Goal: Task Accomplishment & Management: Manage account settings

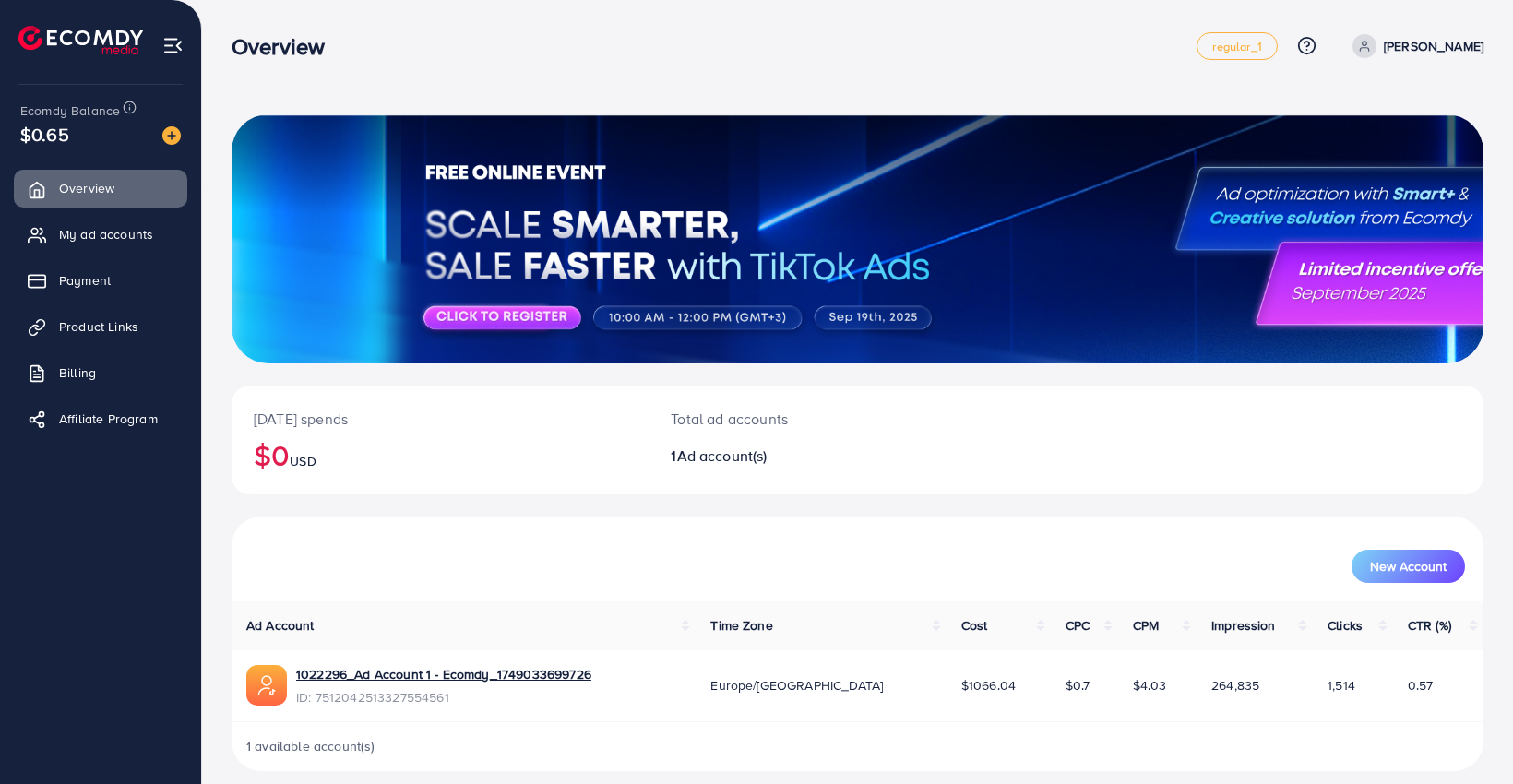
click at [72, 210] on ul "Overview My ad accounts Payment Product Links Billing Affiliate Program" at bounding box center [100, 309] width 201 height 294
click at [82, 248] on link "My ad accounts" at bounding box center [100, 234] width 173 height 37
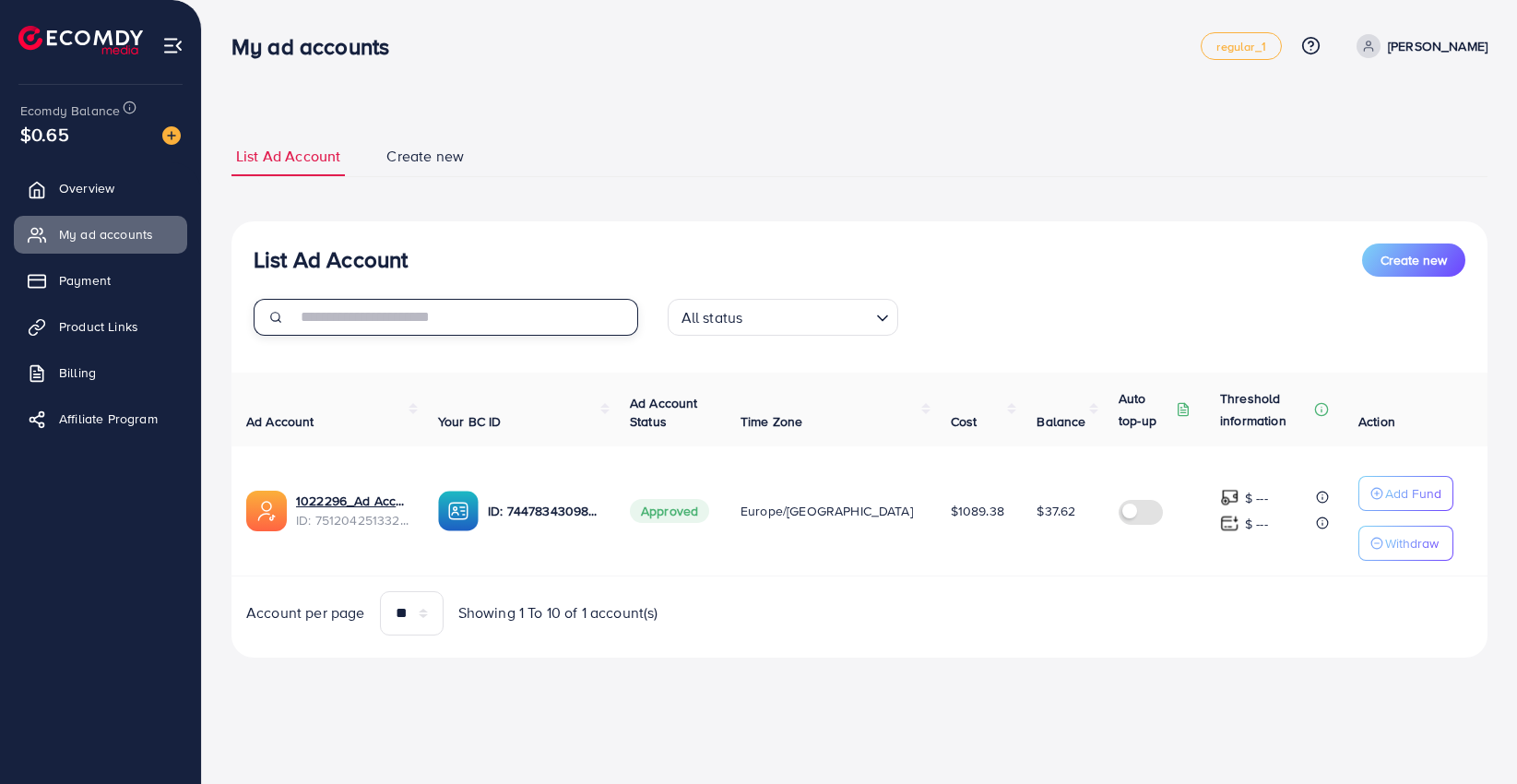
click at [390, 327] on input "text" at bounding box center [466, 317] width 342 height 37
click at [658, 222] on div "List Ad Account Create new All status Loading... Ad Account Your BC ID Ad Accou…" at bounding box center [859, 439] width 1256 height 436
click at [86, 379] on span "Billing" at bounding box center [82, 372] width 37 height 18
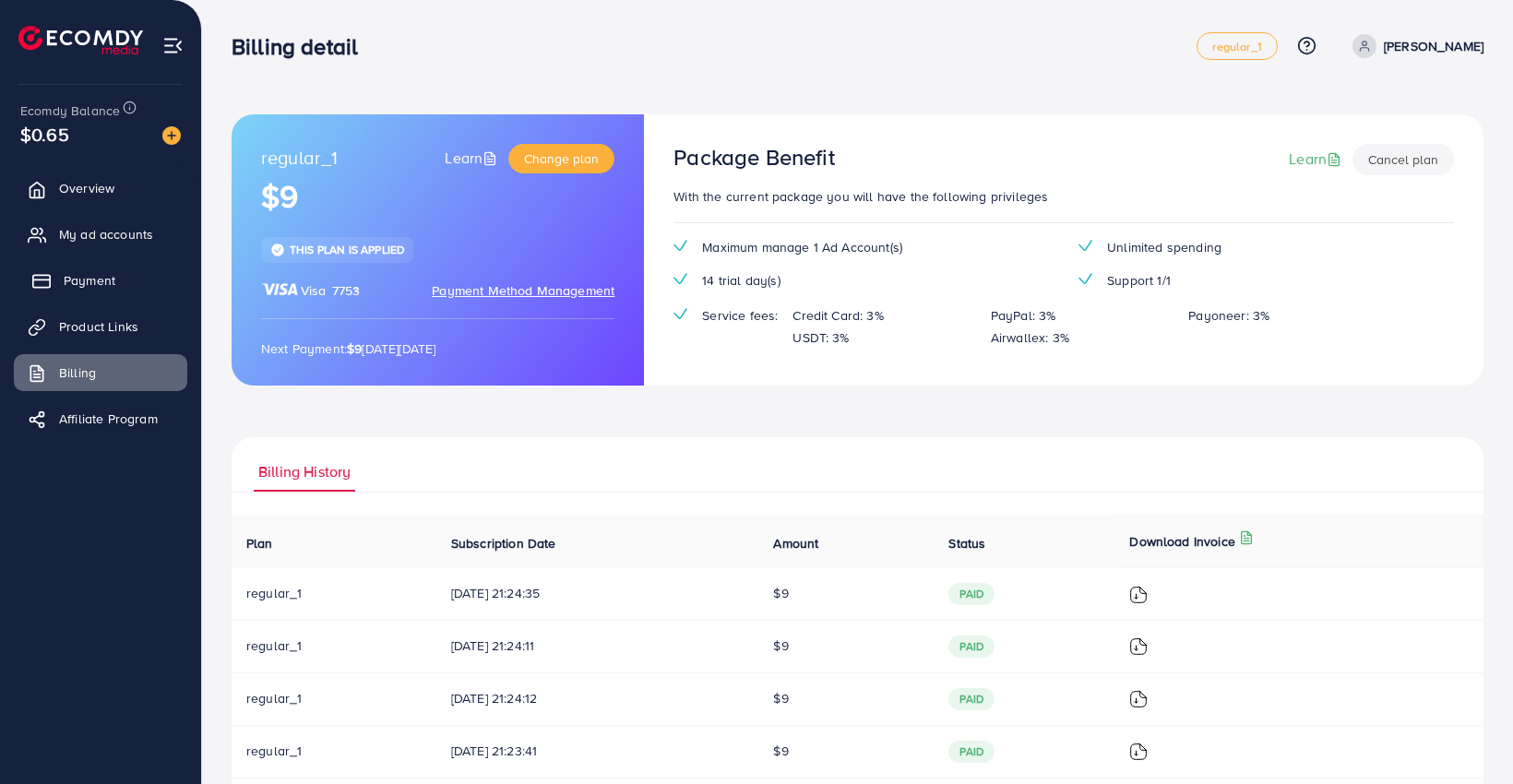
click at [82, 281] on span "Payment" at bounding box center [90, 279] width 52 height 18
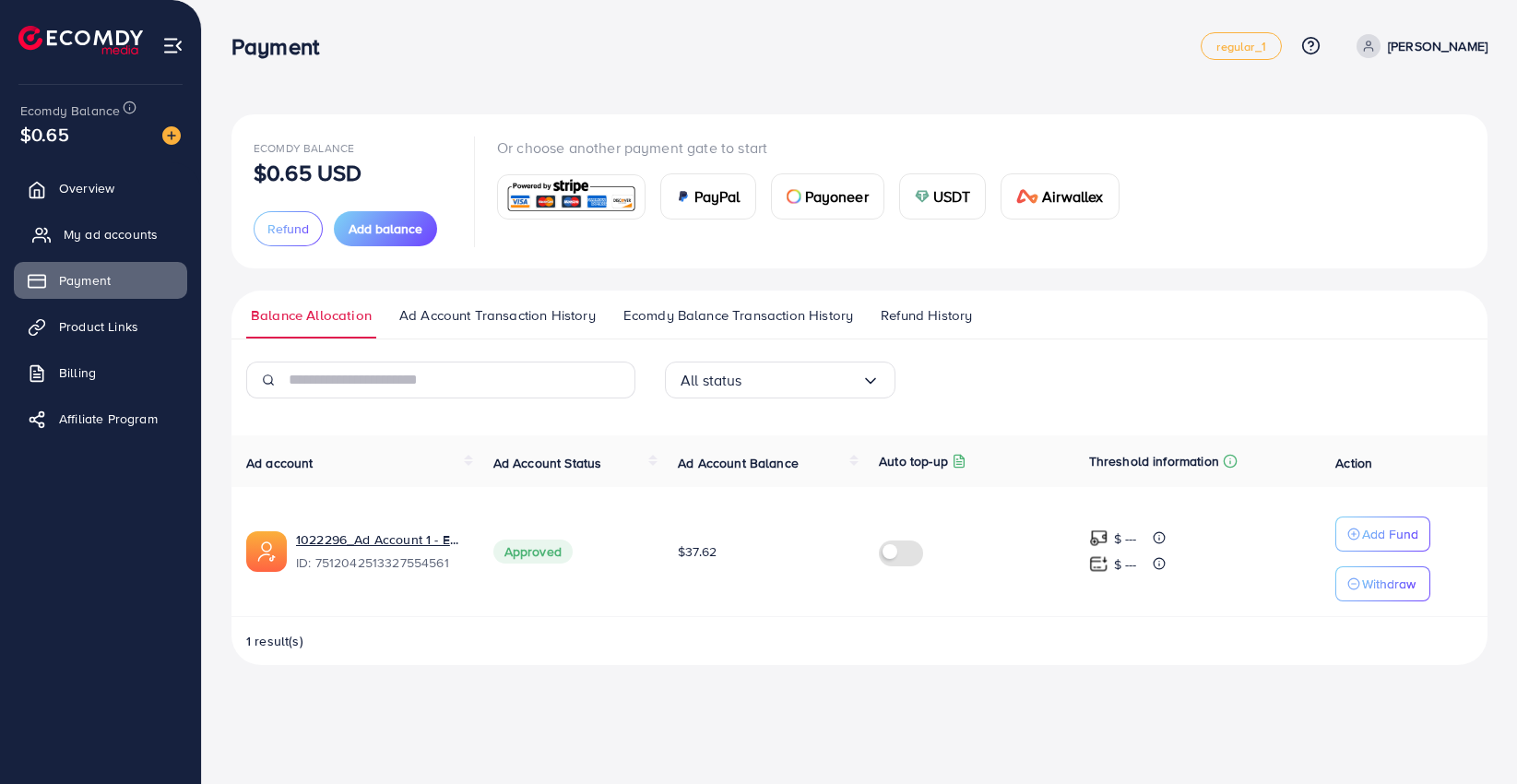
click at [88, 231] on span "My ad accounts" at bounding box center [111, 234] width 94 height 18
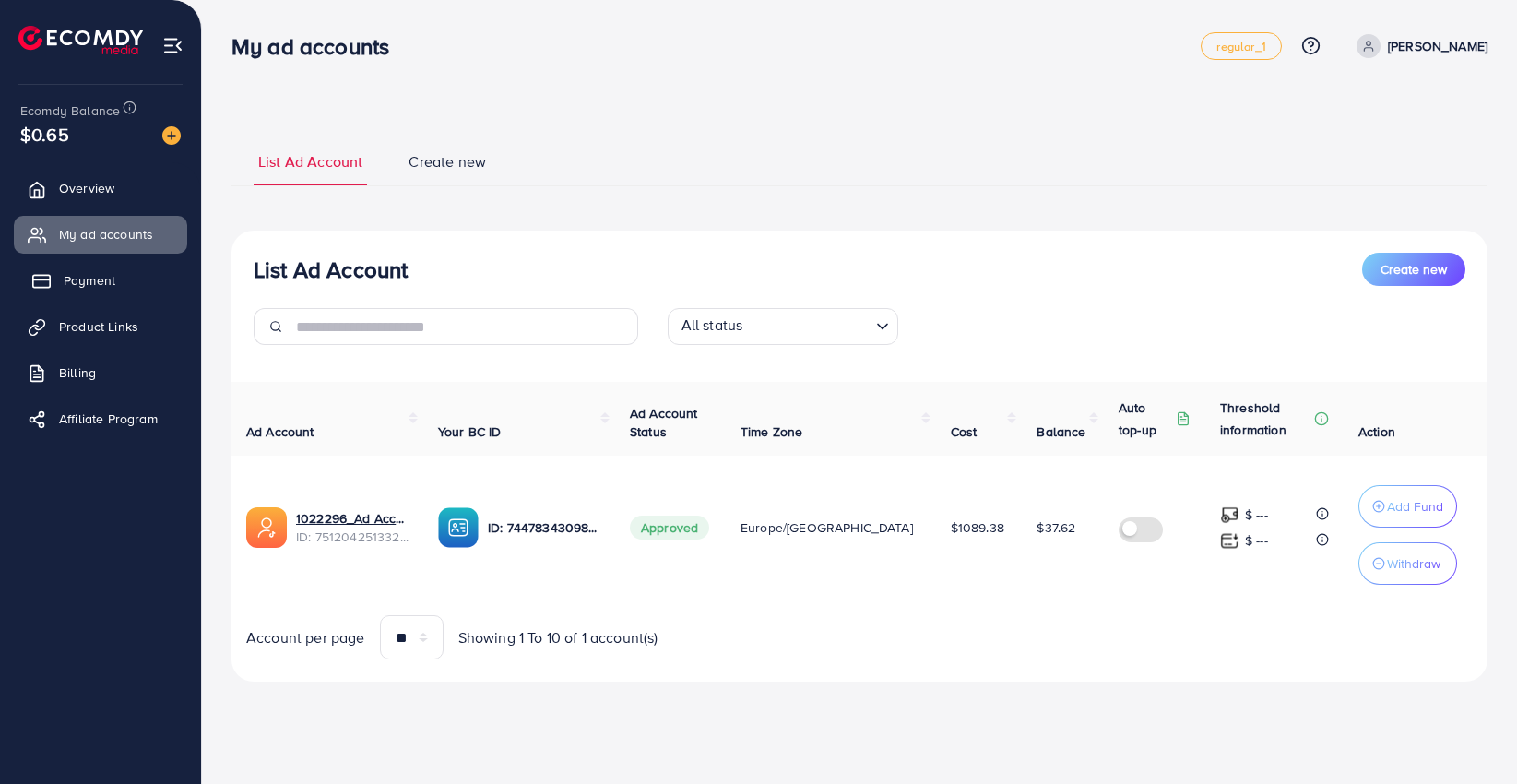
click at [87, 293] on link "Payment" at bounding box center [100, 280] width 173 height 37
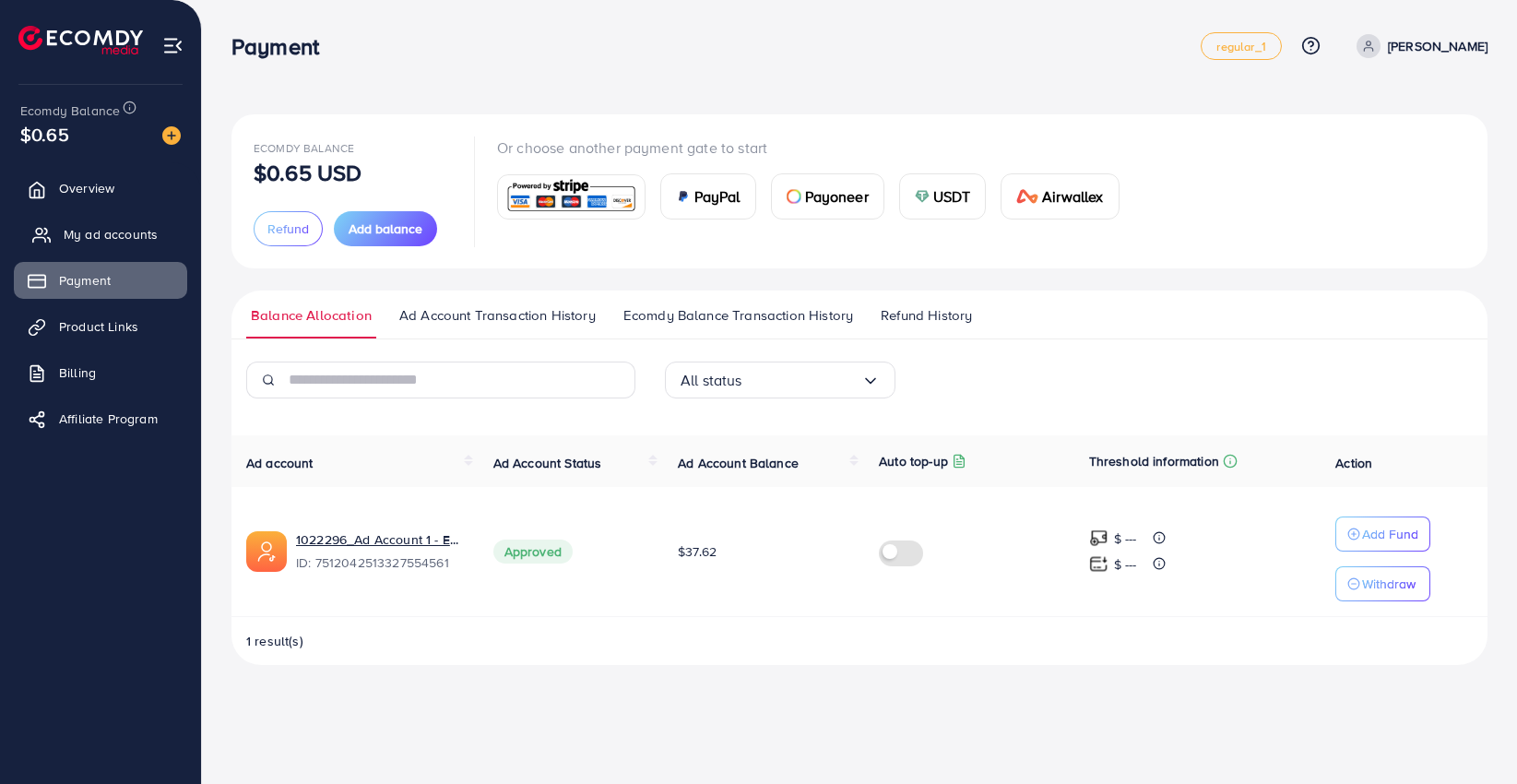
click at [89, 236] on span "My ad accounts" at bounding box center [111, 234] width 94 height 18
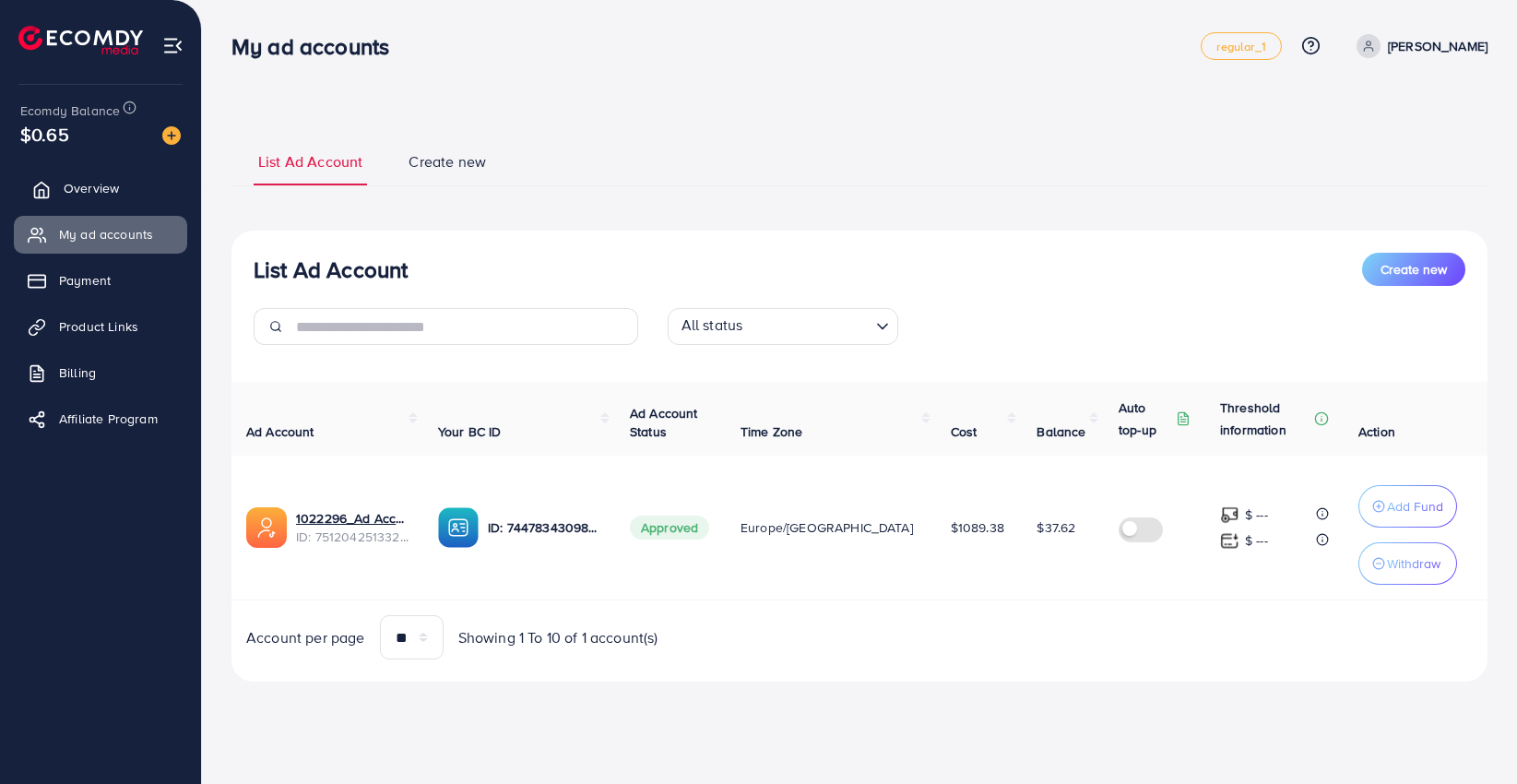
click at [91, 200] on link "Overview" at bounding box center [100, 188] width 173 height 37
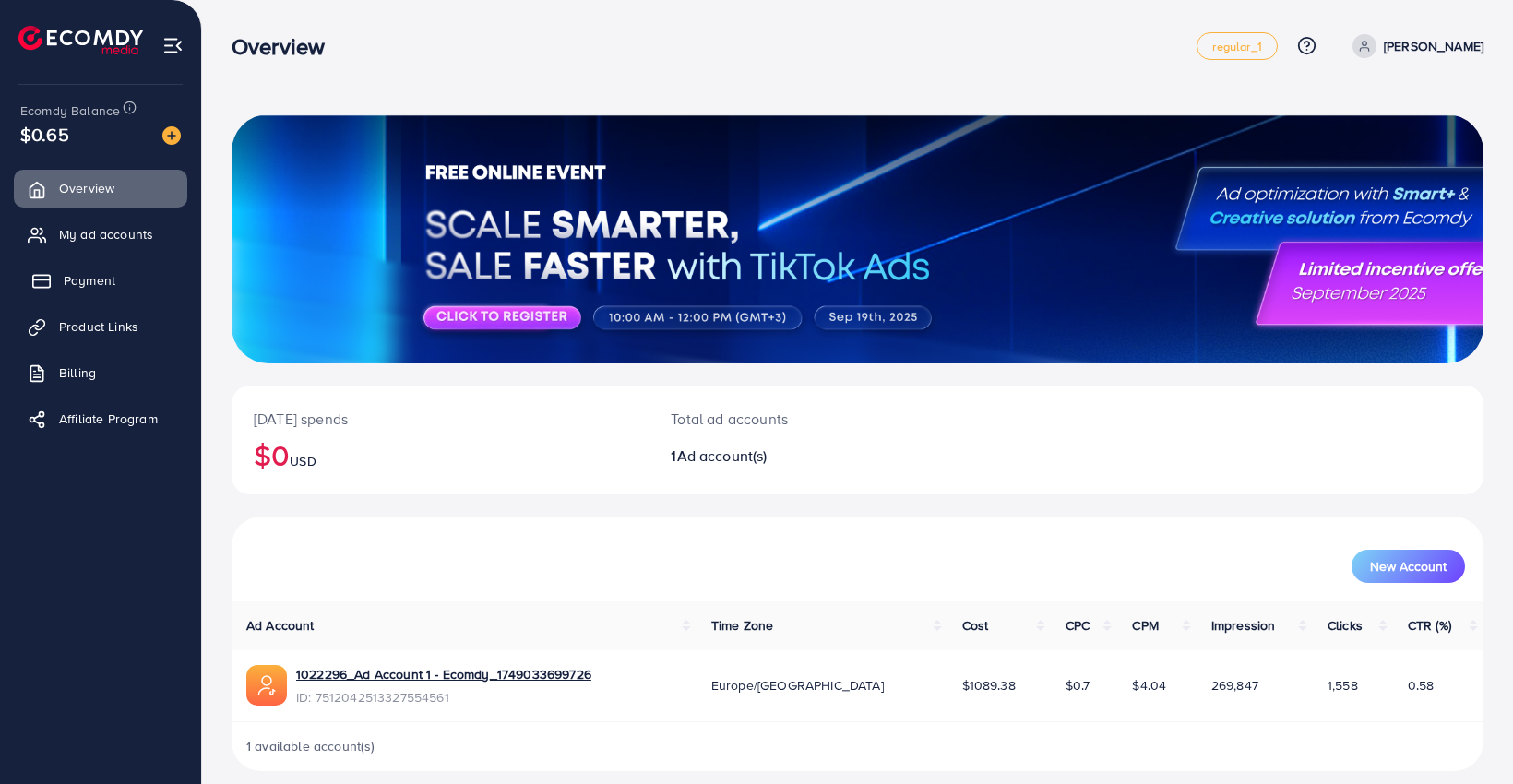
click at [79, 282] on span "Payment" at bounding box center [90, 279] width 52 height 18
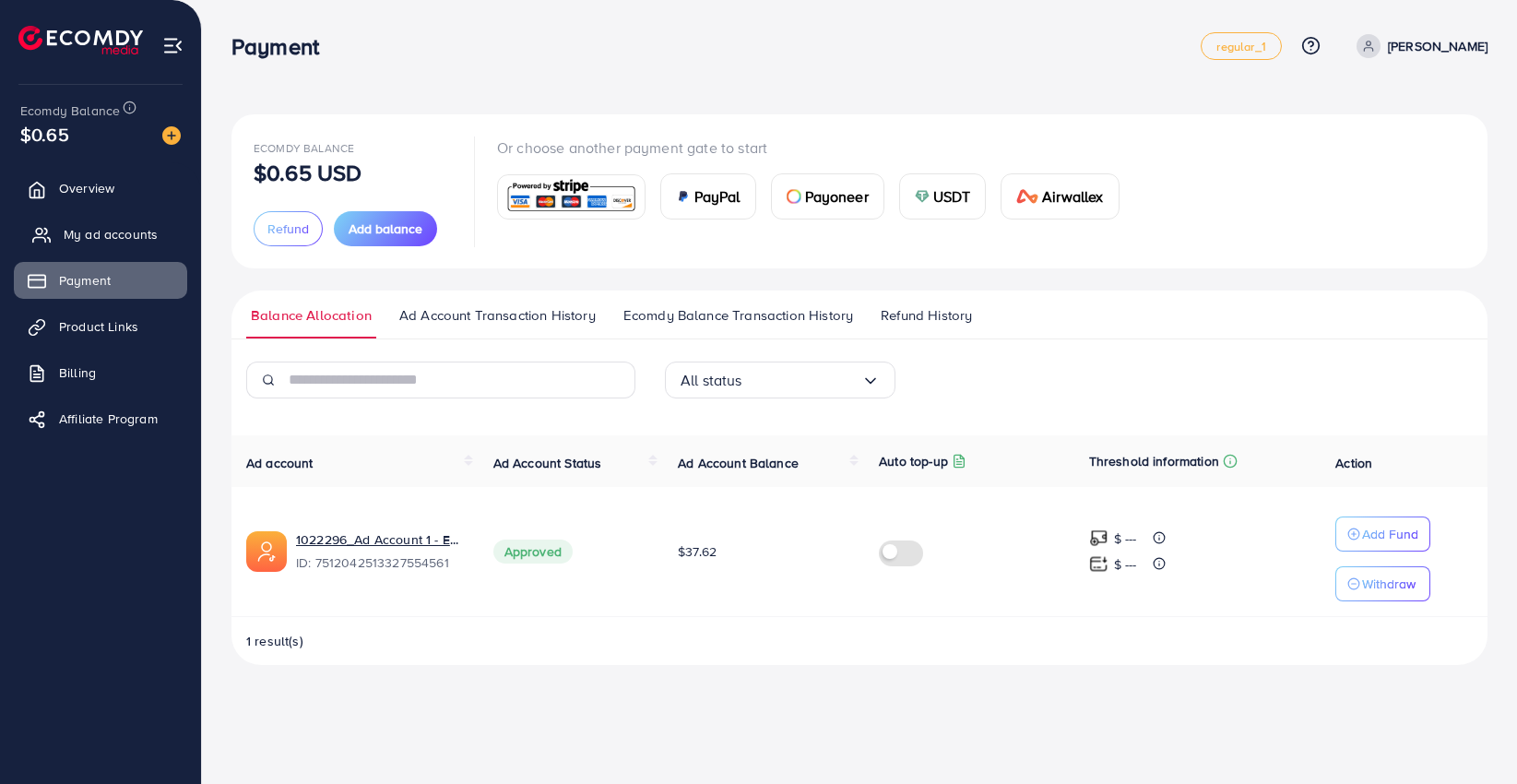
click at [89, 233] on span "My ad accounts" at bounding box center [111, 234] width 94 height 18
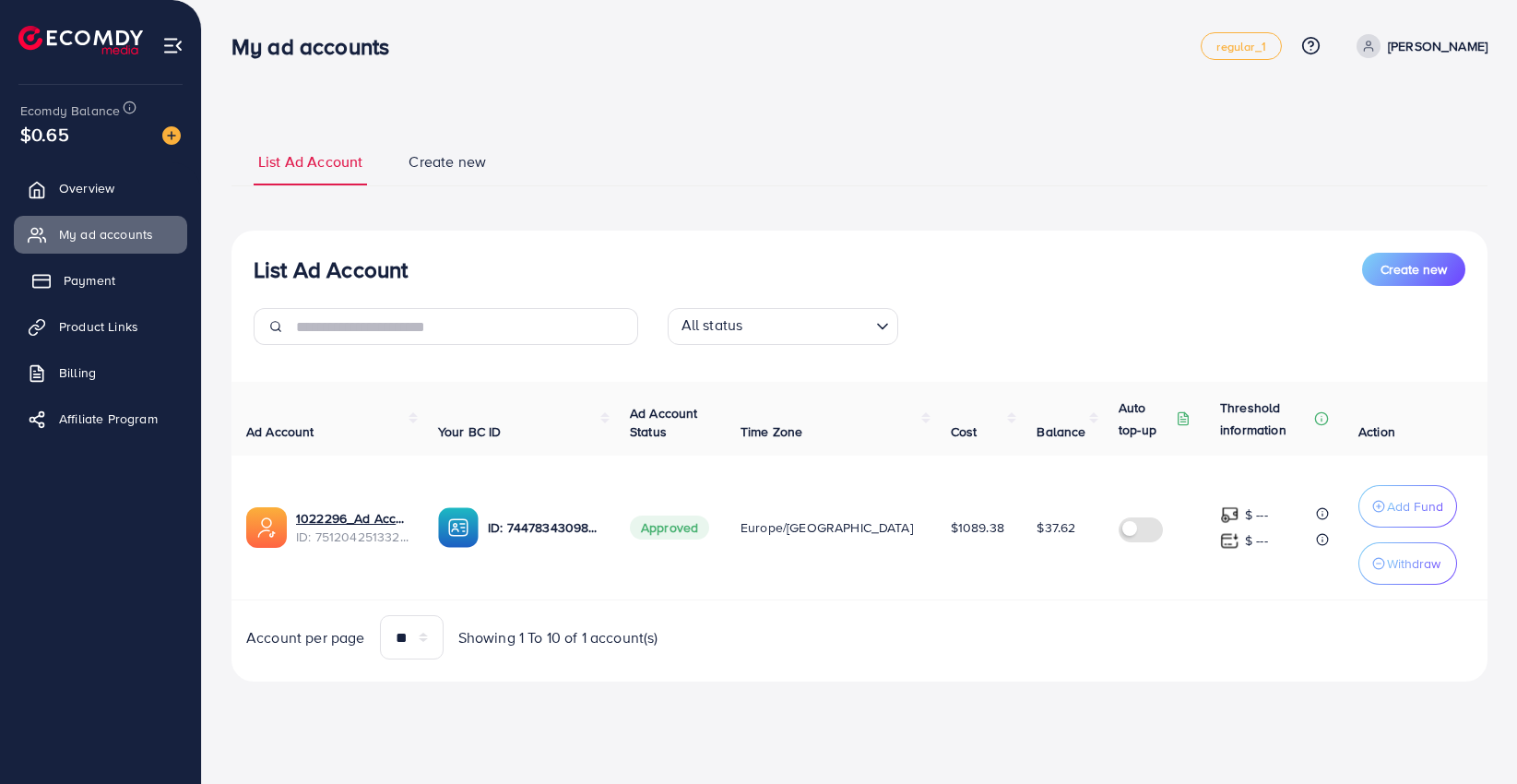
click at [43, 263] on link "Payment" at bounding box center [100, 280] width 173 height 37
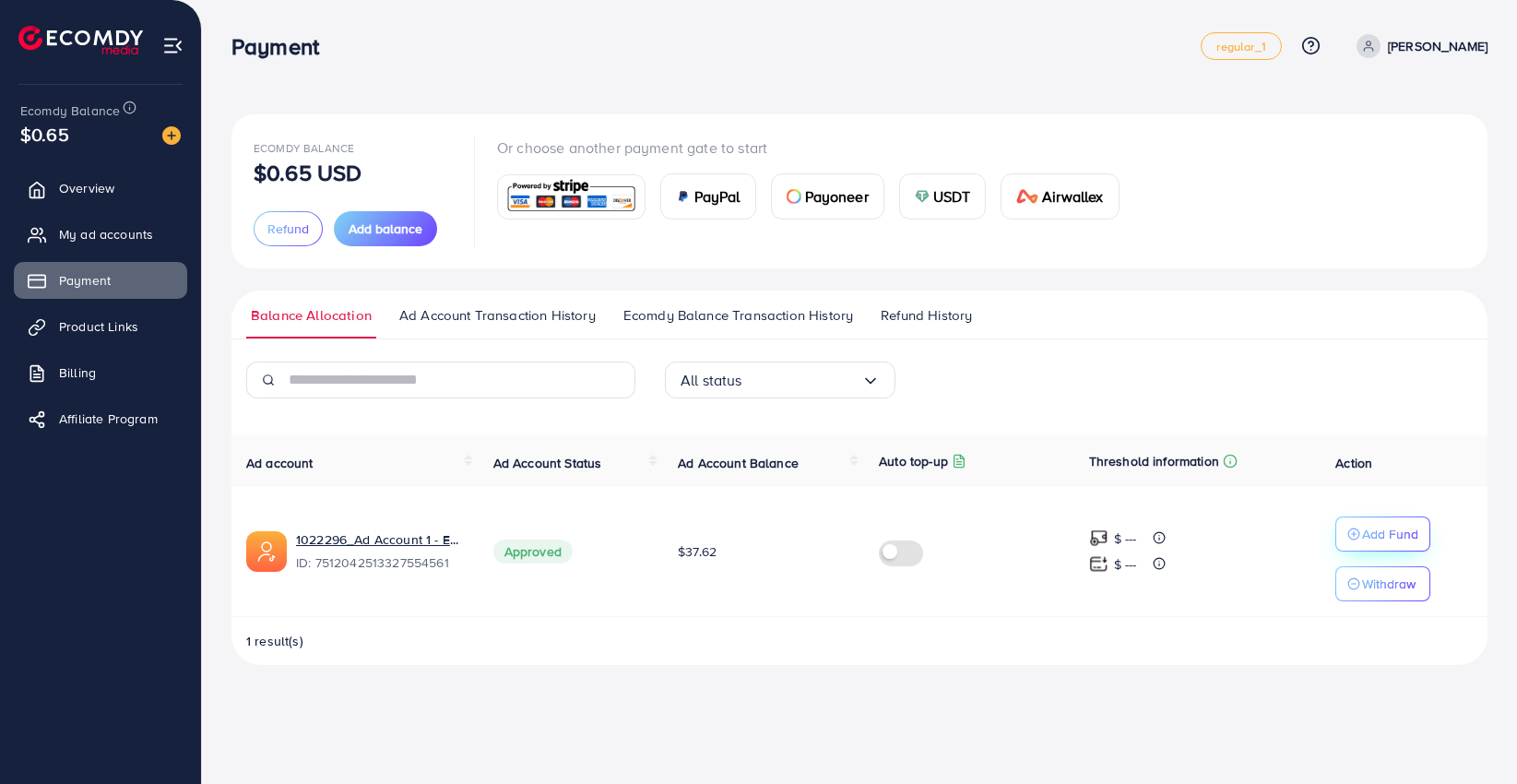
click at [1378, 533] on p "Add Fund" at bounding box center [1390, 534] width 56 height 22
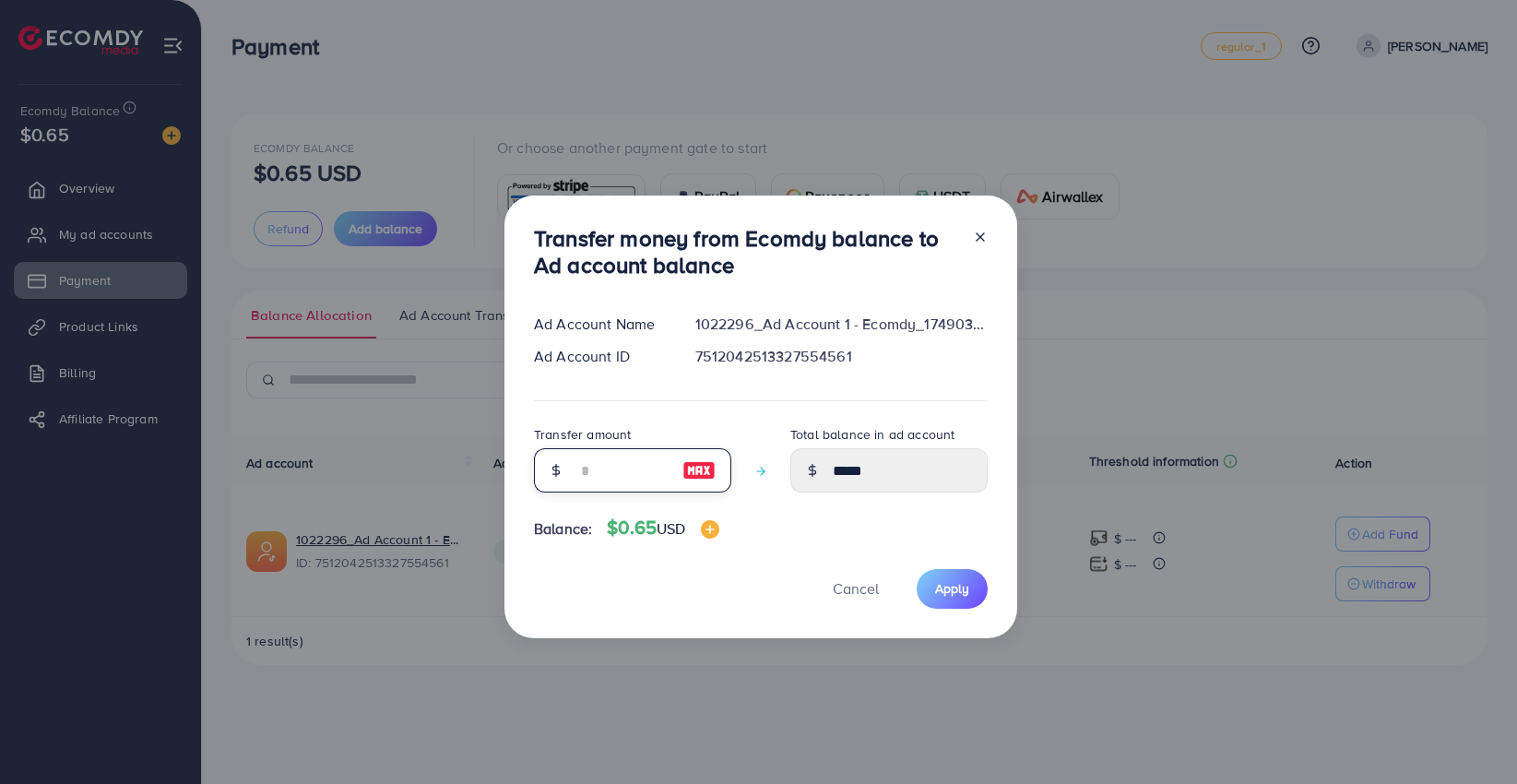
click at [625, 480] on input "number" at bounding box center [622, 470] width 92 height 44
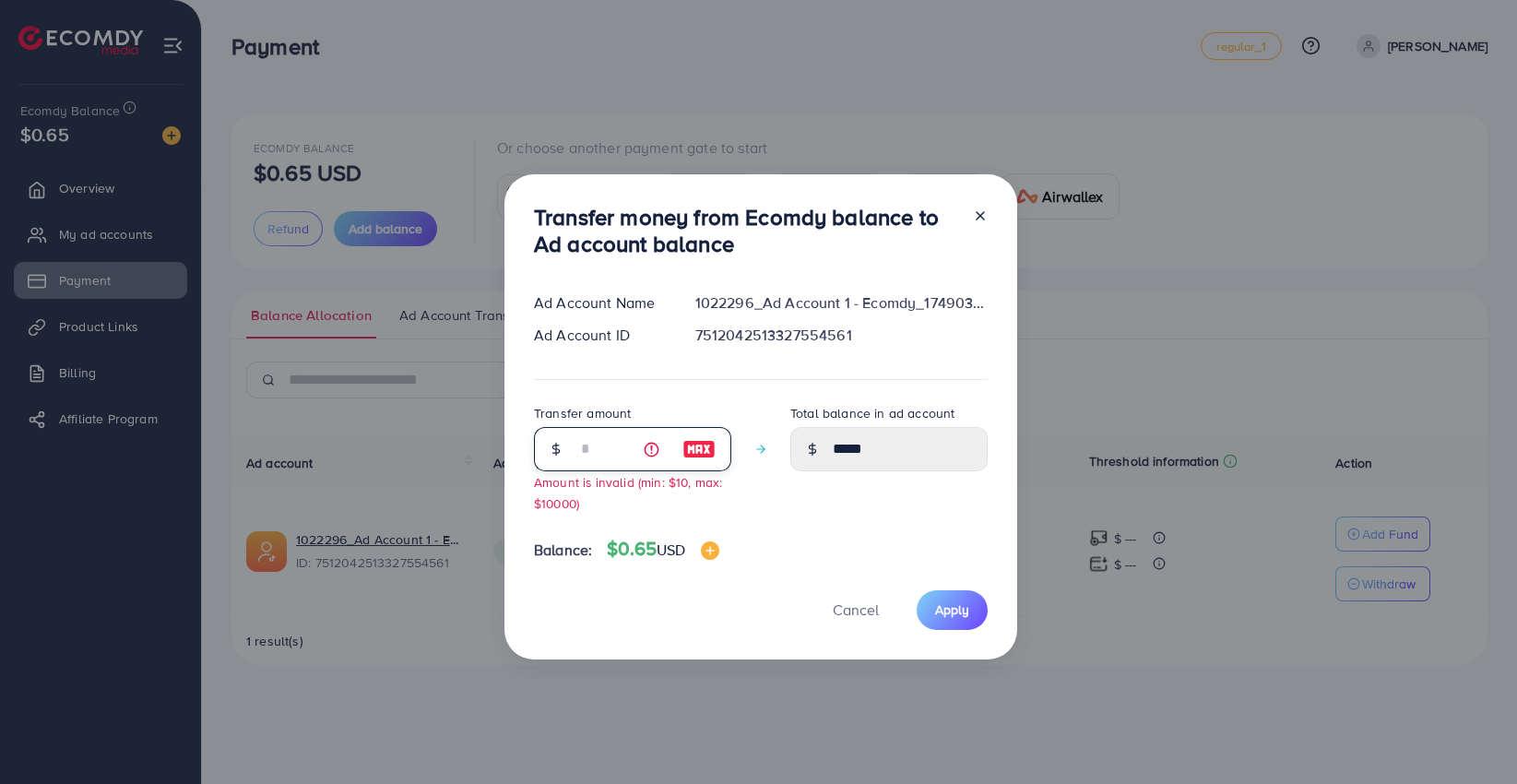
type input "*"
click at [627, 509] on div "Transfer amount * Amount is invalid (min: $10, max: $10000)" at bounding box center [632, 457] width 197 height 112
click at [984, 206] on div at bounding box center [973, 234] width 30 height 61
click at [977, 217] on line at bounding box center [981, 216] width 8 height 8
